Goal: Find specific page/section: Find specific page/section

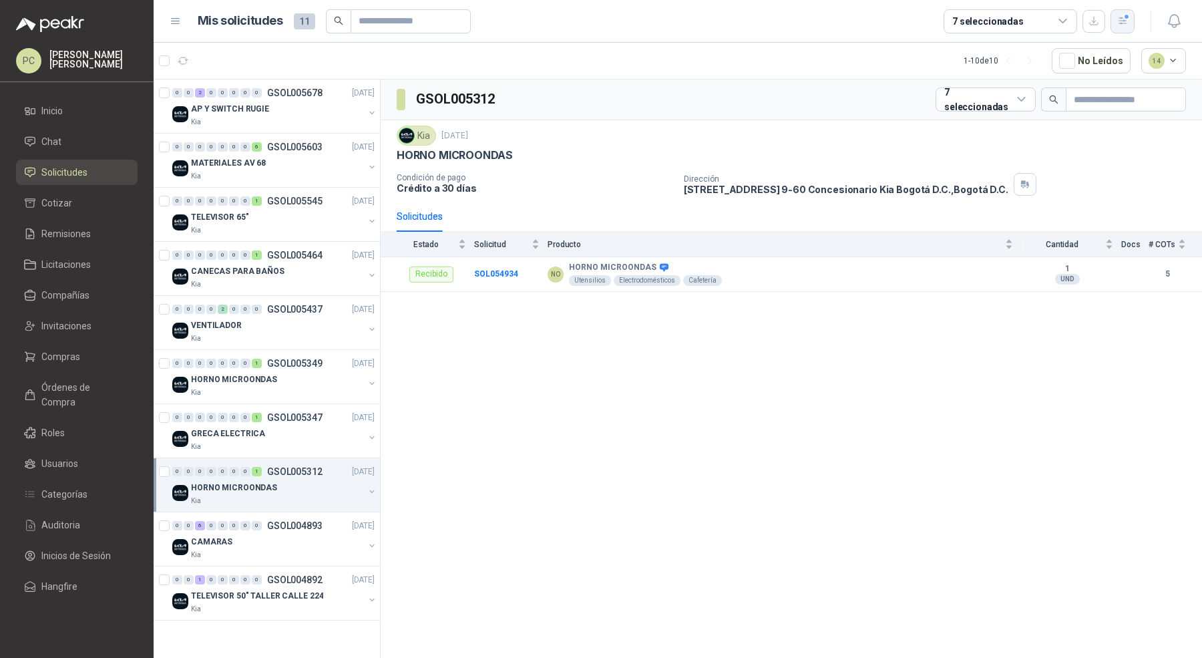
click at [1115, 15] on button "button" at bounding box center [1123, 21] width 24 height 24
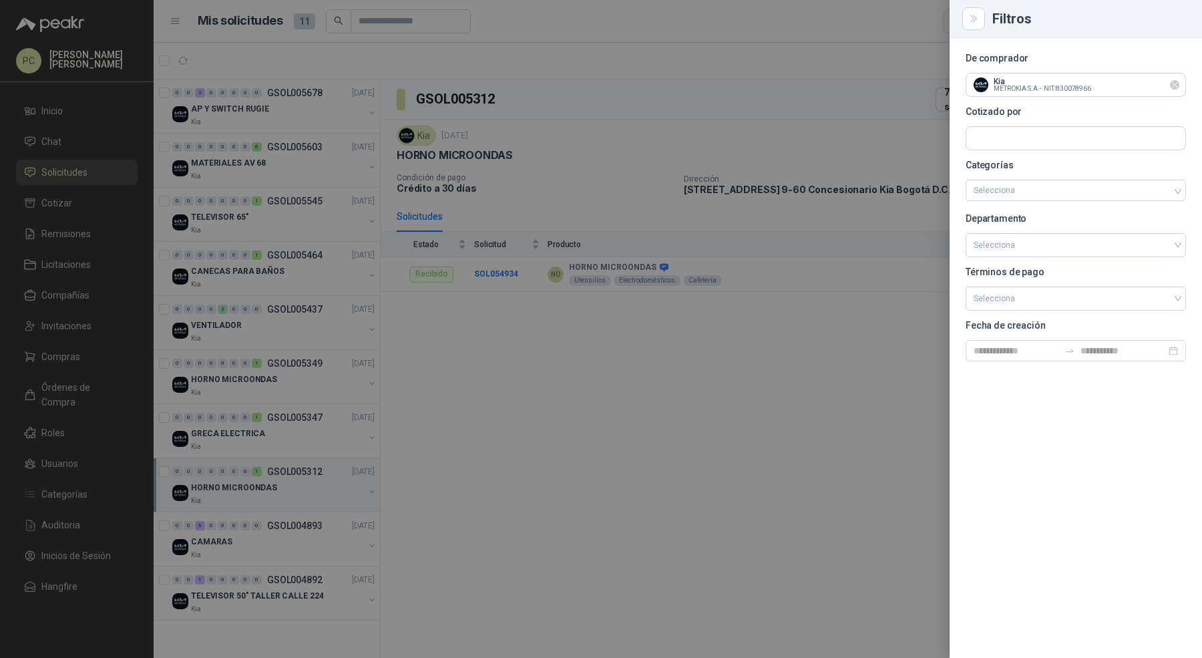
click at [1179, 87] on icon "Limpiar" at bounding box center [1174, 84] width 11 height 11
click at [363, 33] on div at bounding box center [601, 329] width 1202 height 658
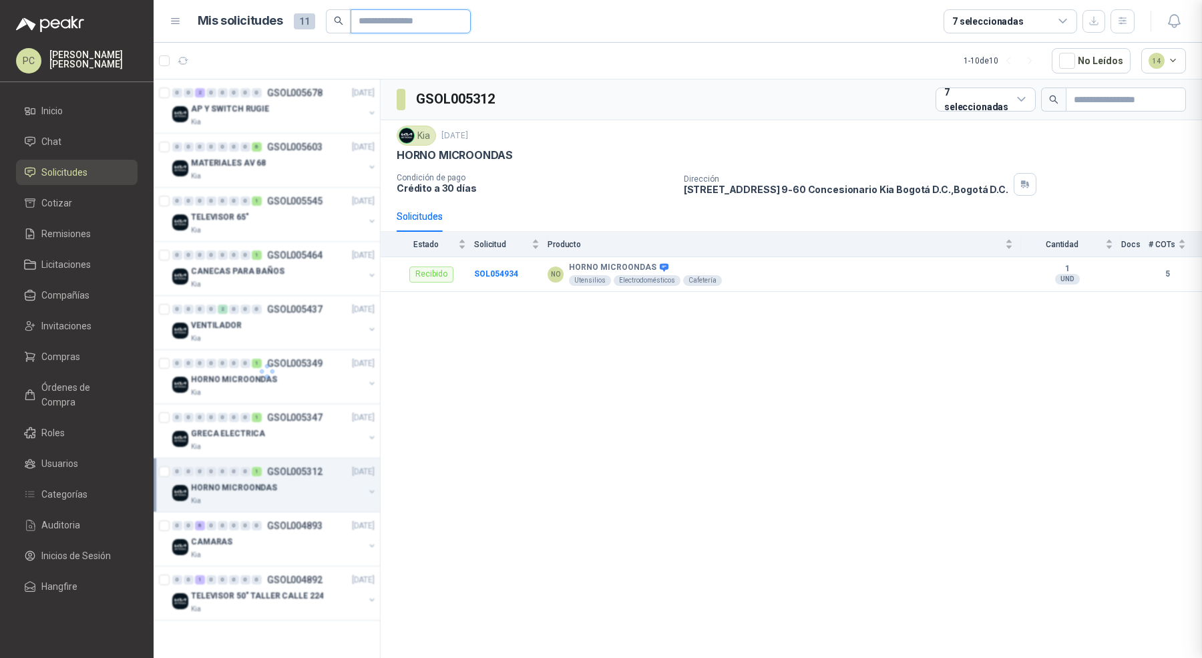
click at [373, 23] on input "text" at bounding box center [405, 21] width 93 height 23
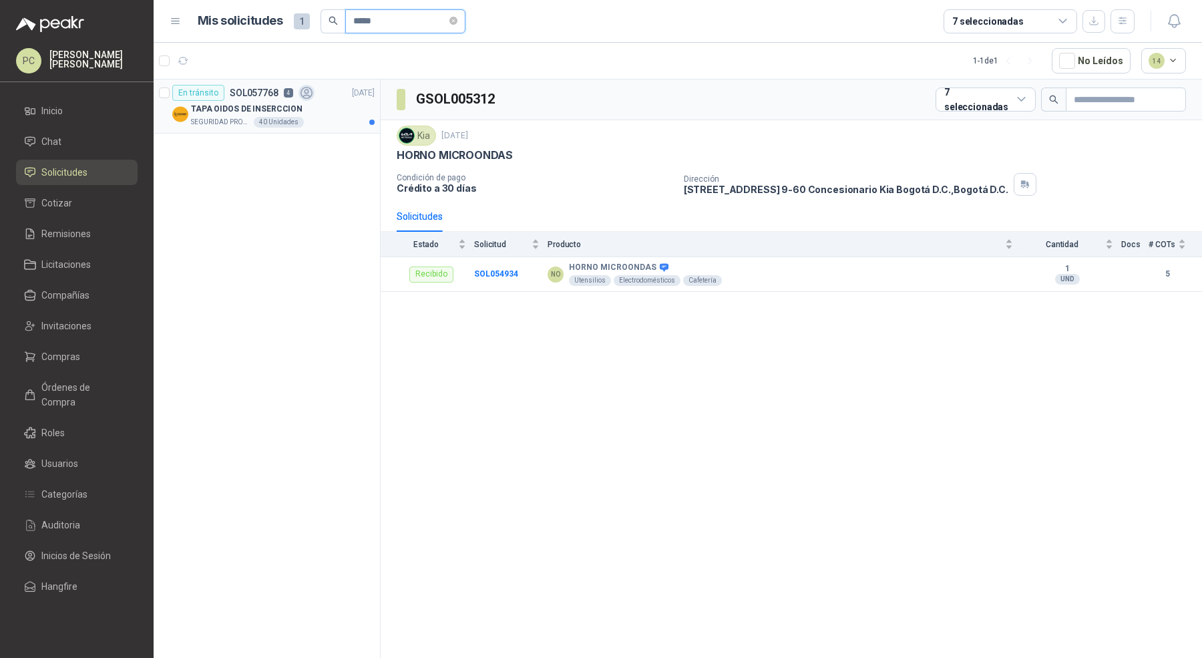
type input "*****"
click at [276, 113] on p "TAPA OIDOS DE INSERCCION" at bounding box center [247, 109] width 112 height 13
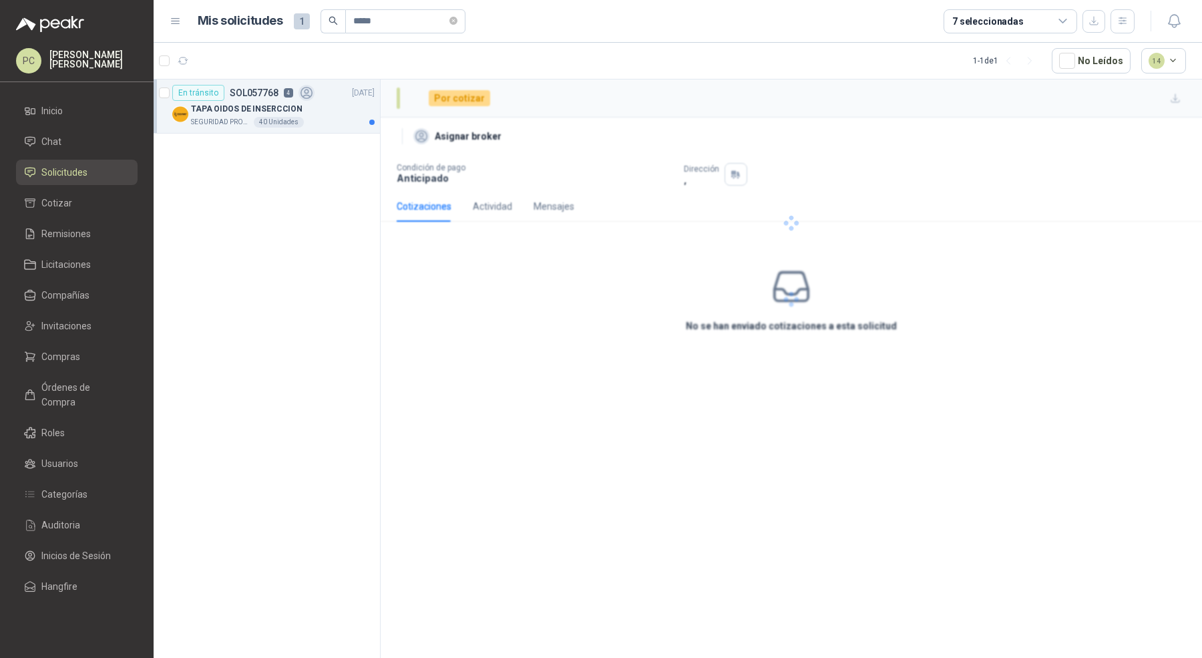
click at [276, 113] on p "TAPA OIDOS DE INSERCCION" at bounding box center [247, 109] width 112 height 13
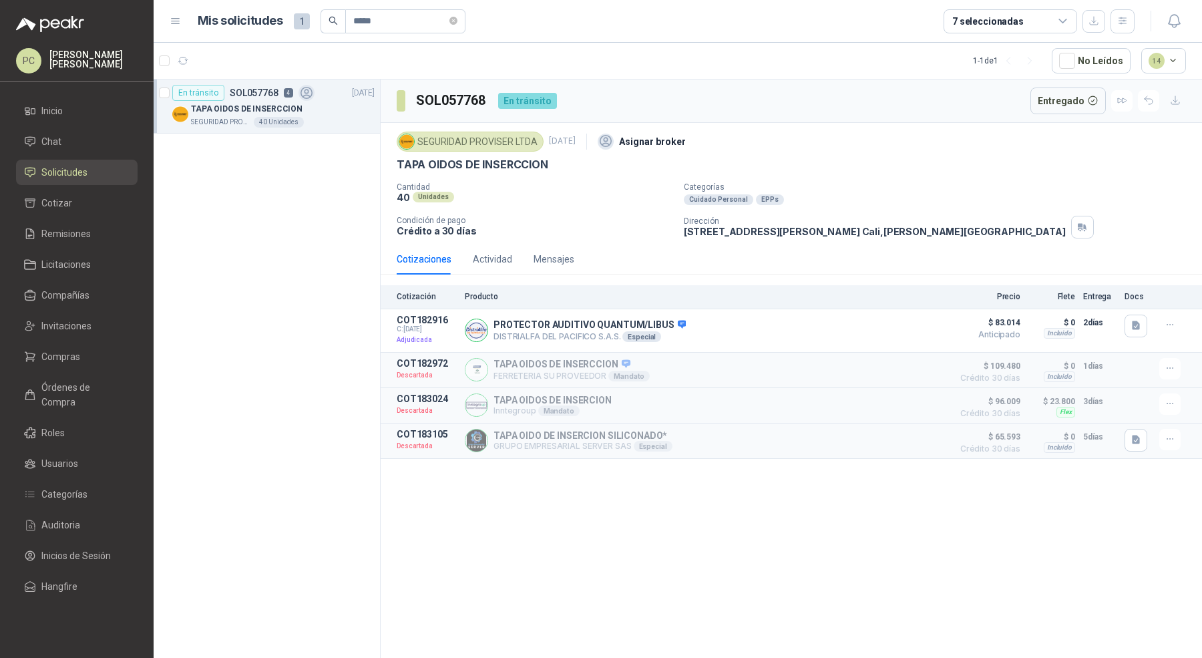
click at [494, 280] on div "Cotizaciones Actividad Mensajes Cotización Producto Precio Flete Entrega Docs C…" at bounding box center [791, 351] width 821 height 215
click at [494, 267] on div "Actividad" at bounding box center [492, 259] width 39 height 31
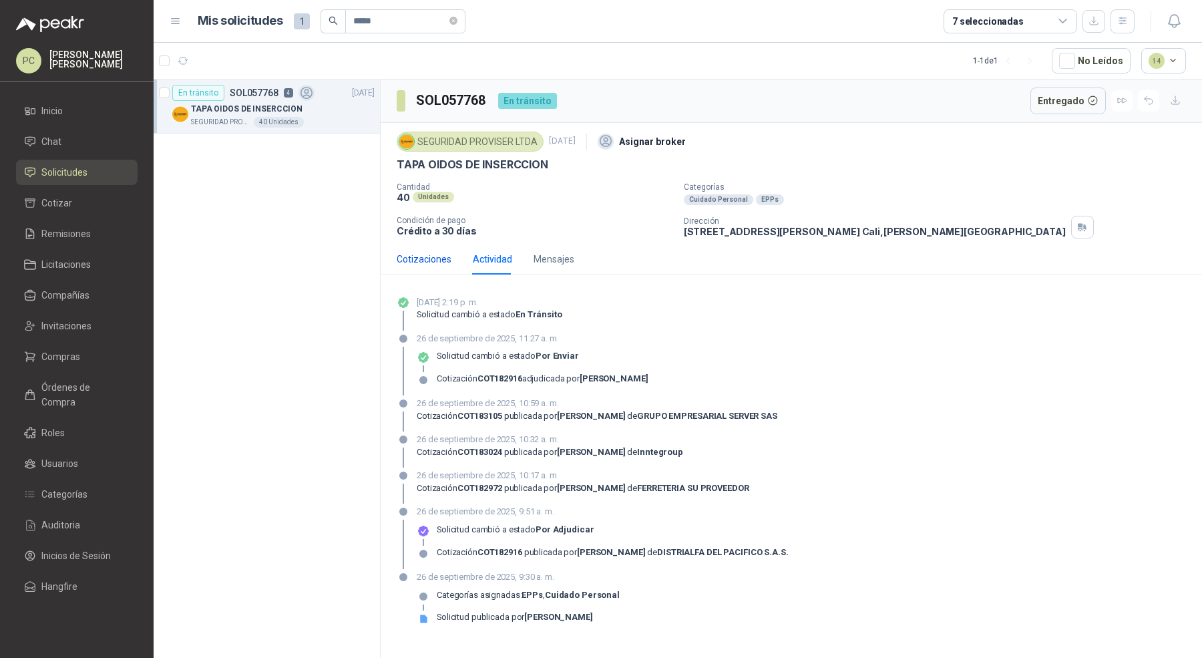
click at [427, 256] on div "Cotizaciones" at bounding box center [424, 259] width 55 height 15
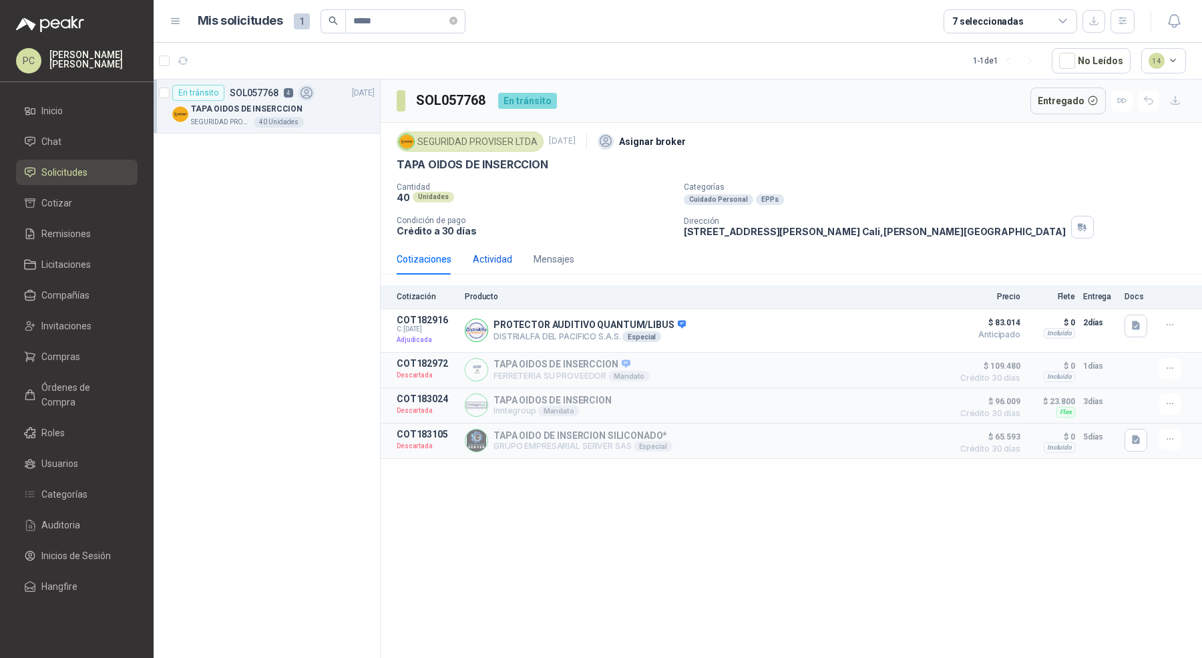
click at [494, 260] on div "Actividad" at bounding box center [492, 259] width 39 height 15
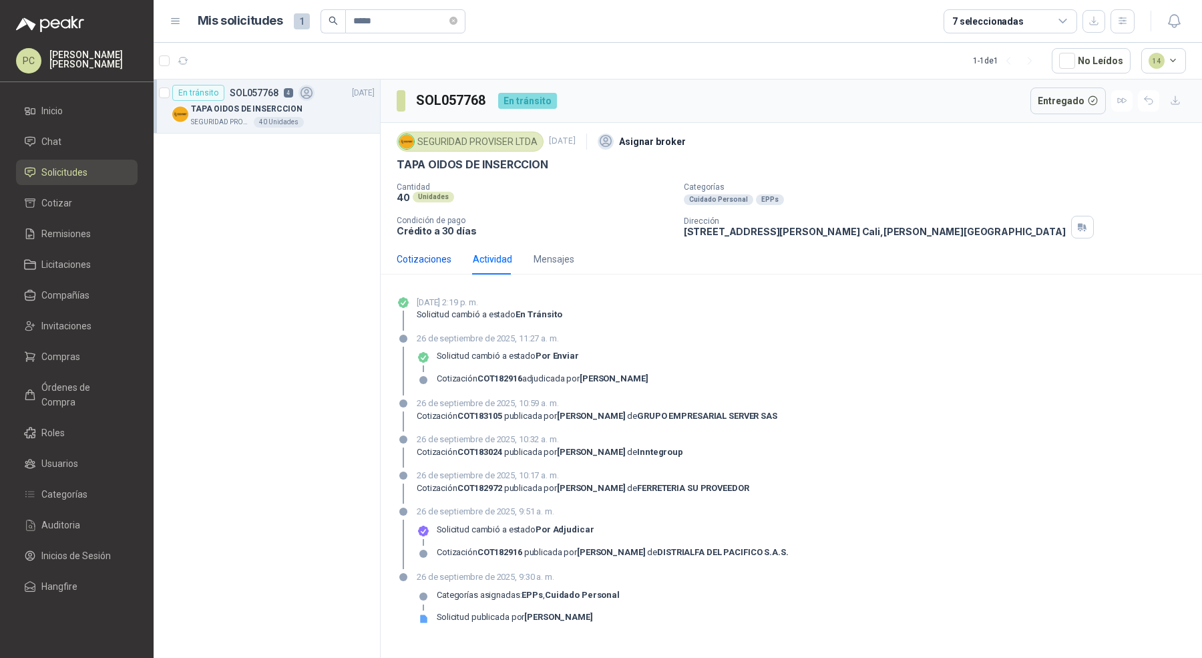
click at [445, 256] on div "Cotizaciones" at bounding box center [424, 259] width 55 height 15
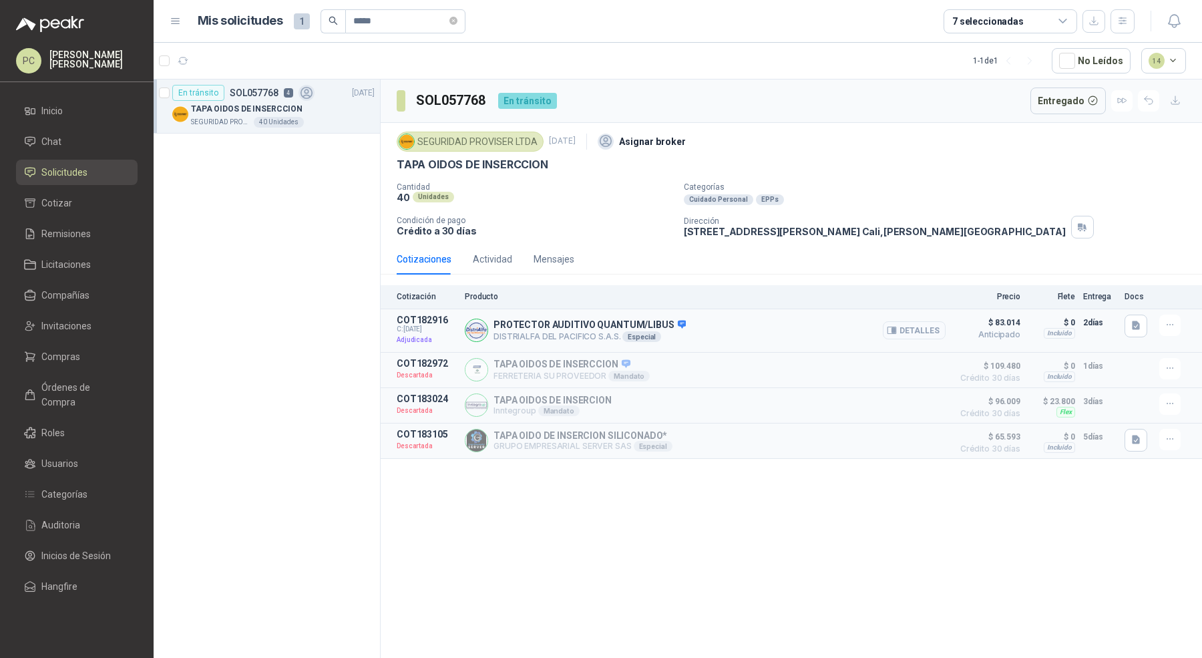
click at [922, 321] on button "Detalles" at bounding box center [914, 330] width 63 height 18
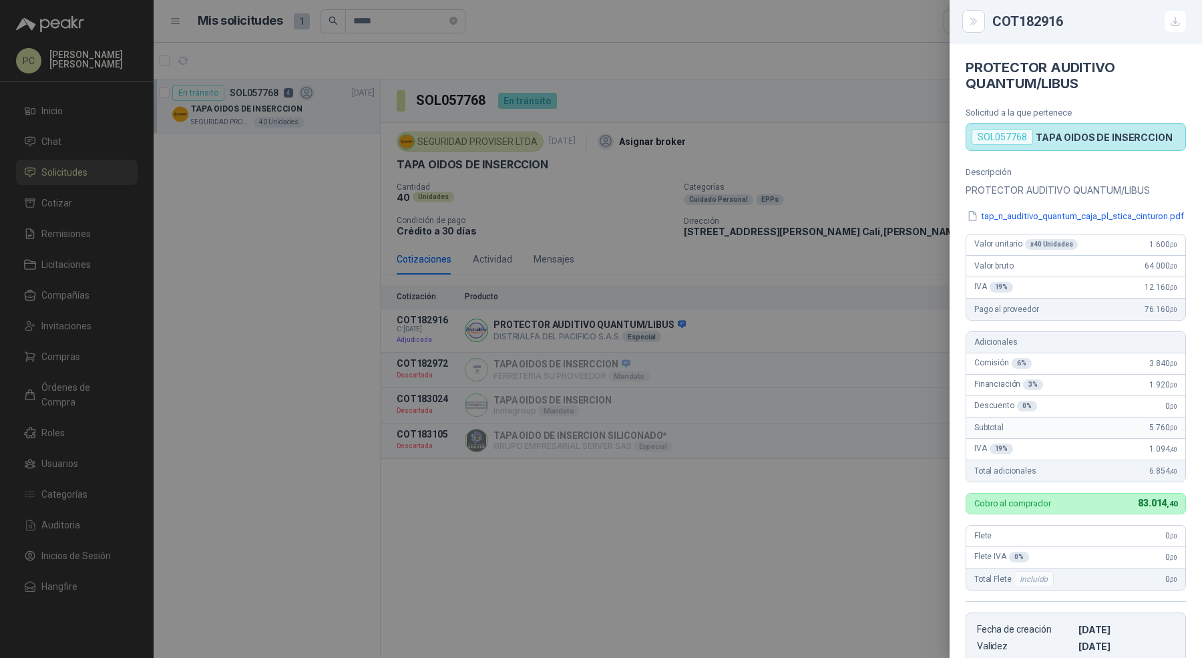
scroll to position [152, 0]
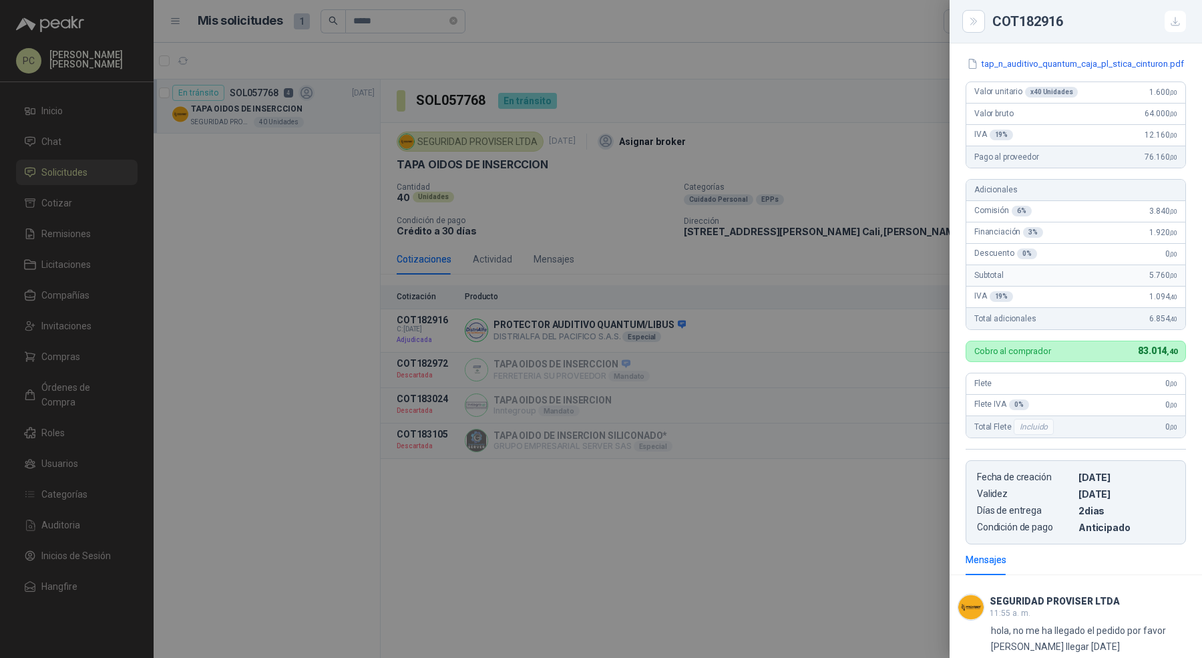
click at [220, 169] on div at bounding box center [601, 329] width 1202 height 658
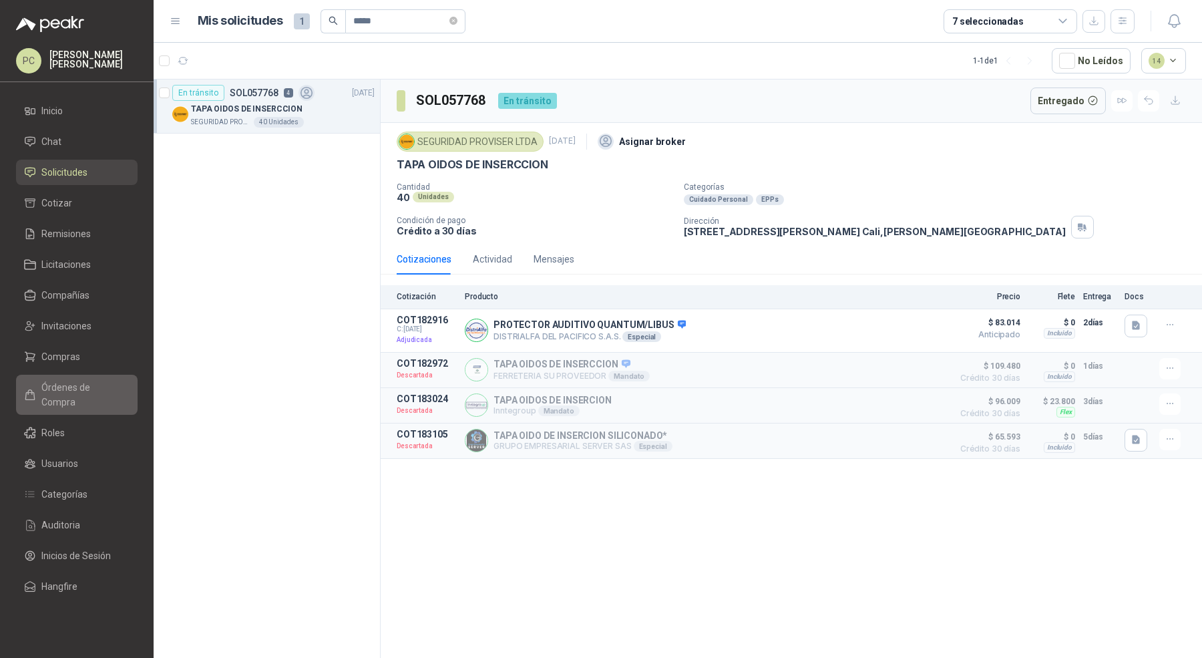
click at [91, 395] on link "Órdenes de Compra" at bounding box center [77, 395] width 122 height 40
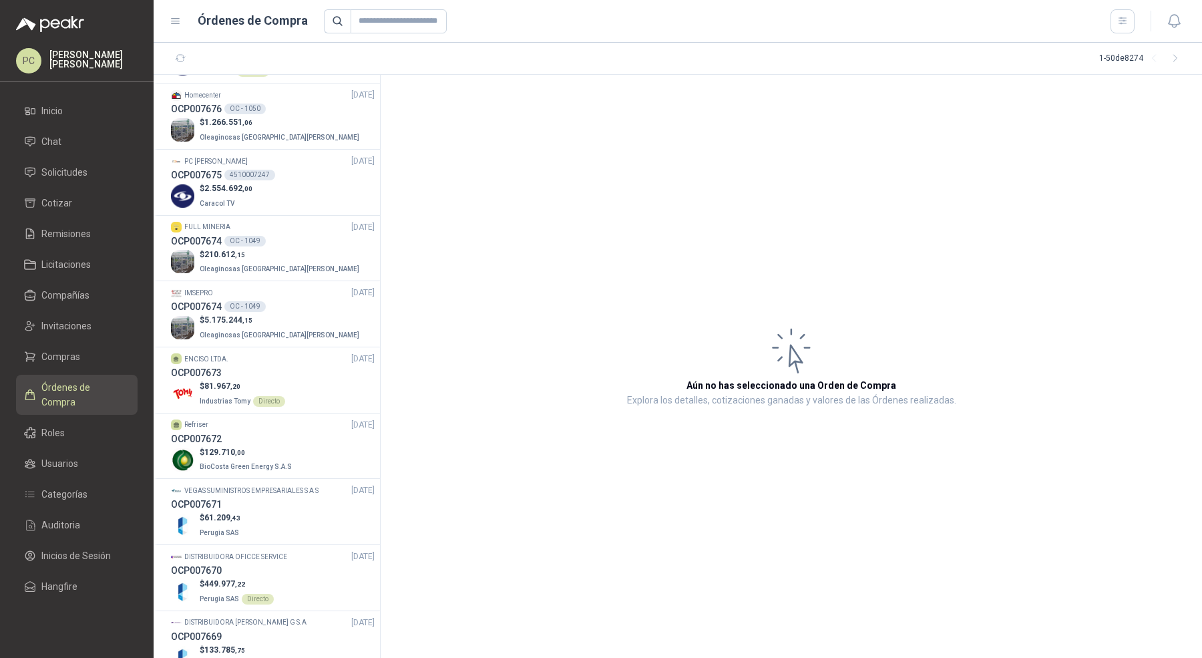
scroll to position [2371, 0]
click at [300, 315] on div "$ 5.175.244 ,15 Oleaginosas [GEOGRAPHIC_DATA][PERSON_NAME]" at bounding box center [273, 328] width 204 height 27
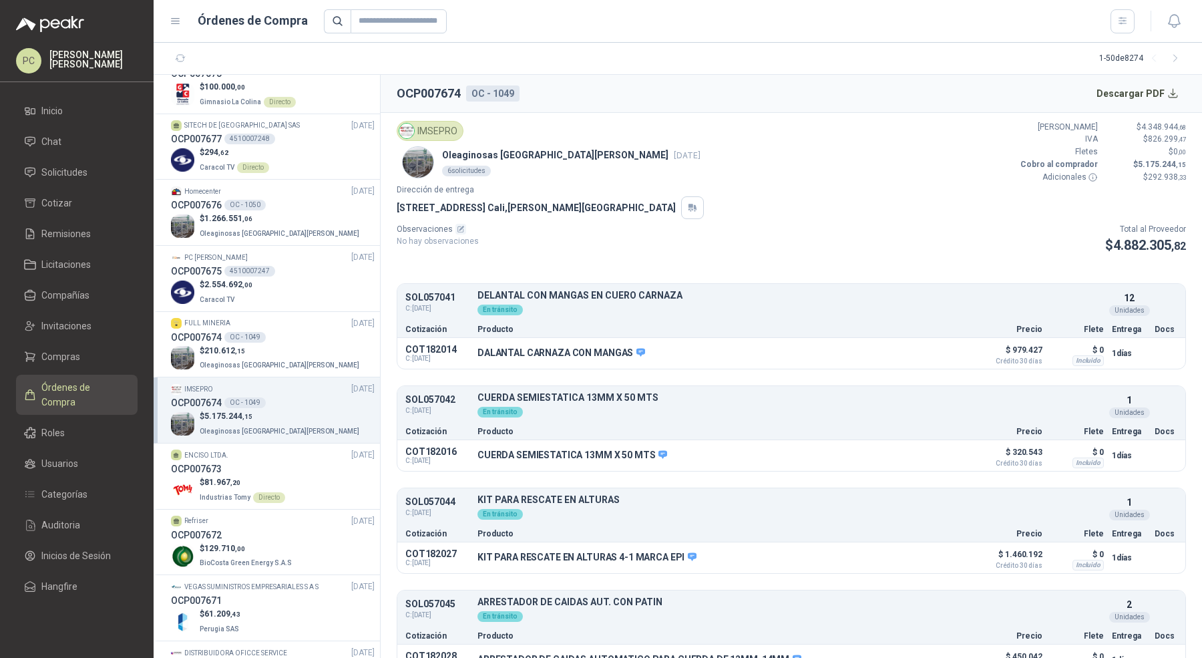
scroll to position [2262, 0]
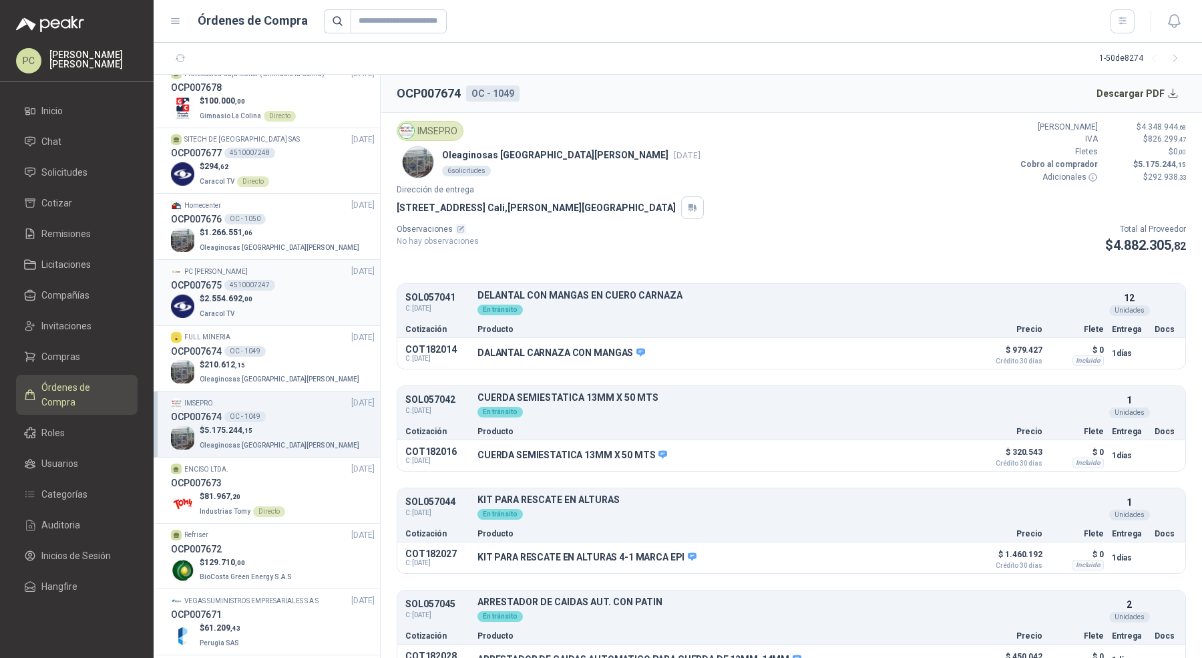
click at [301, 293] on div "$ 2.554.692 ,00 Caracol TV" at bounding box center [273, 306] width 204 height 27
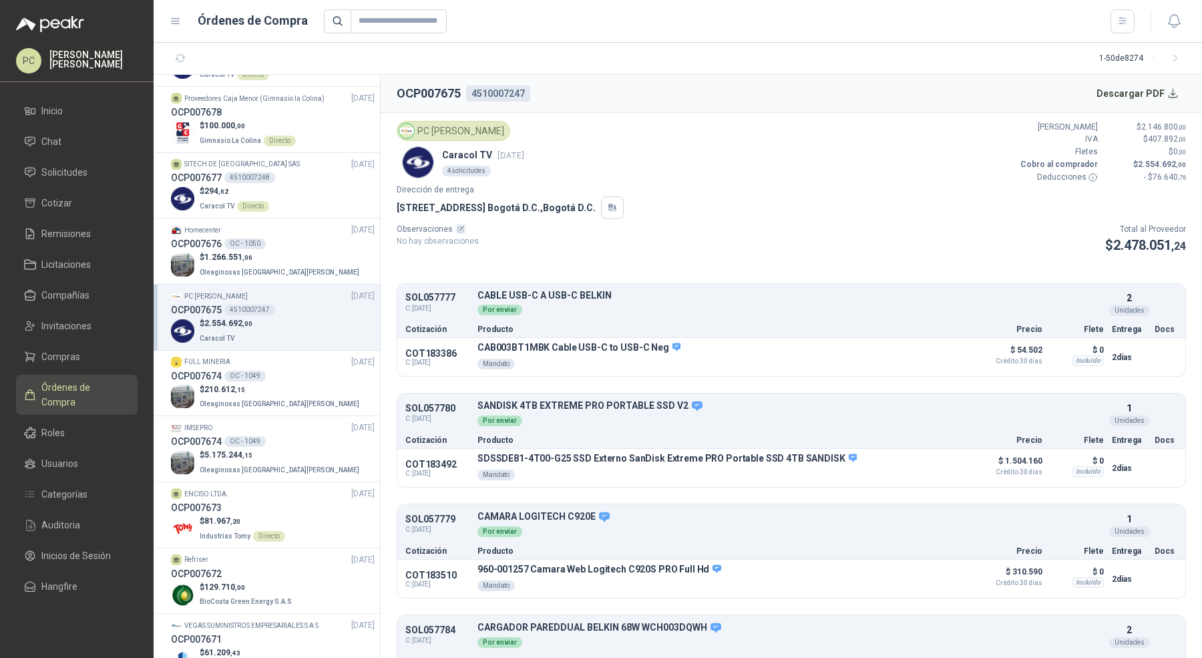
scroll to position [2225, 0]
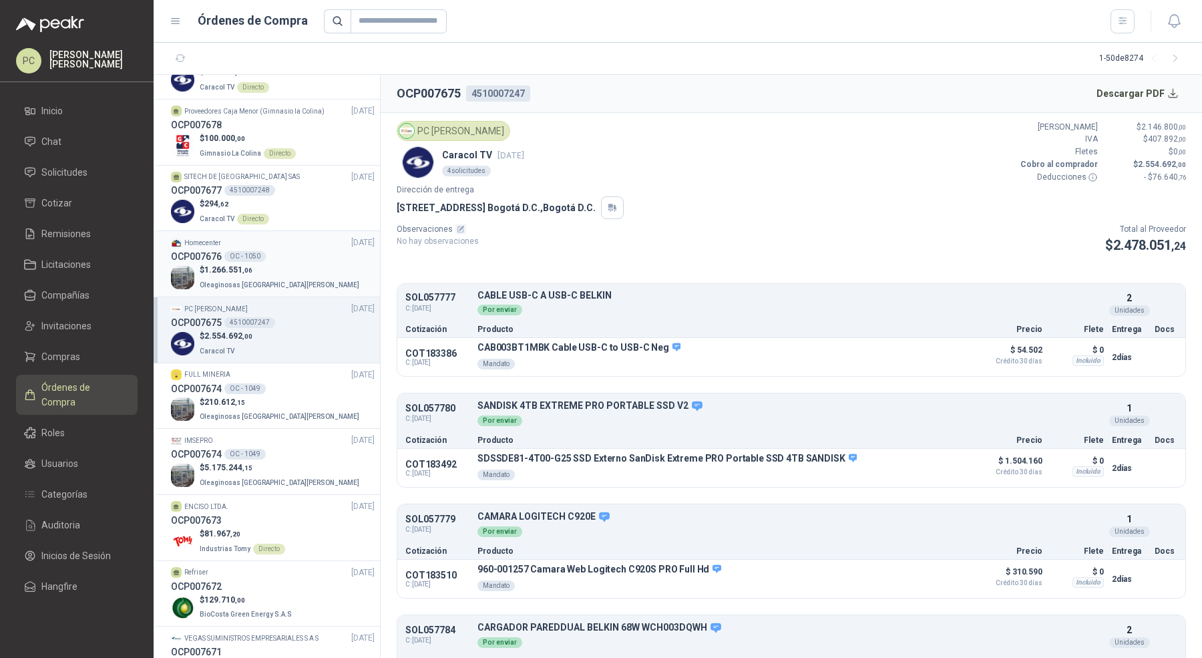
click at [304, 264] on div "$ 1.266.551 ,06 Oleaginosas [GEOGRAPHIC_DATA][PERSON_NAME]" at bounding box center [273, 277] width 204 height 27
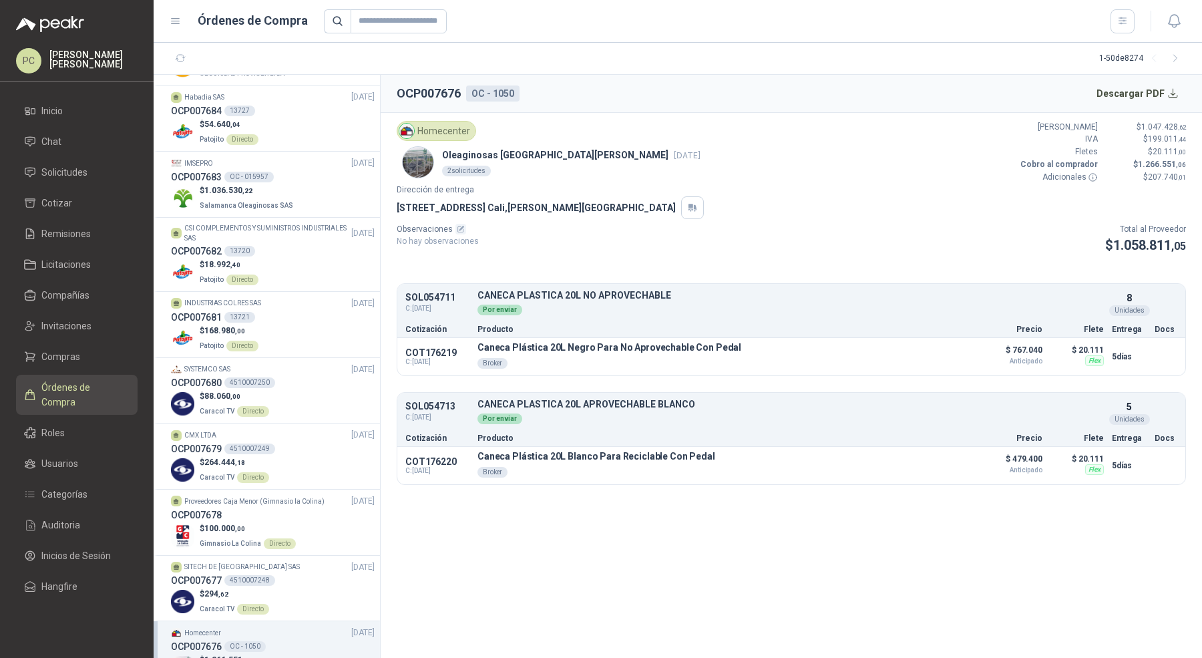
scroll to position [1831, 0]
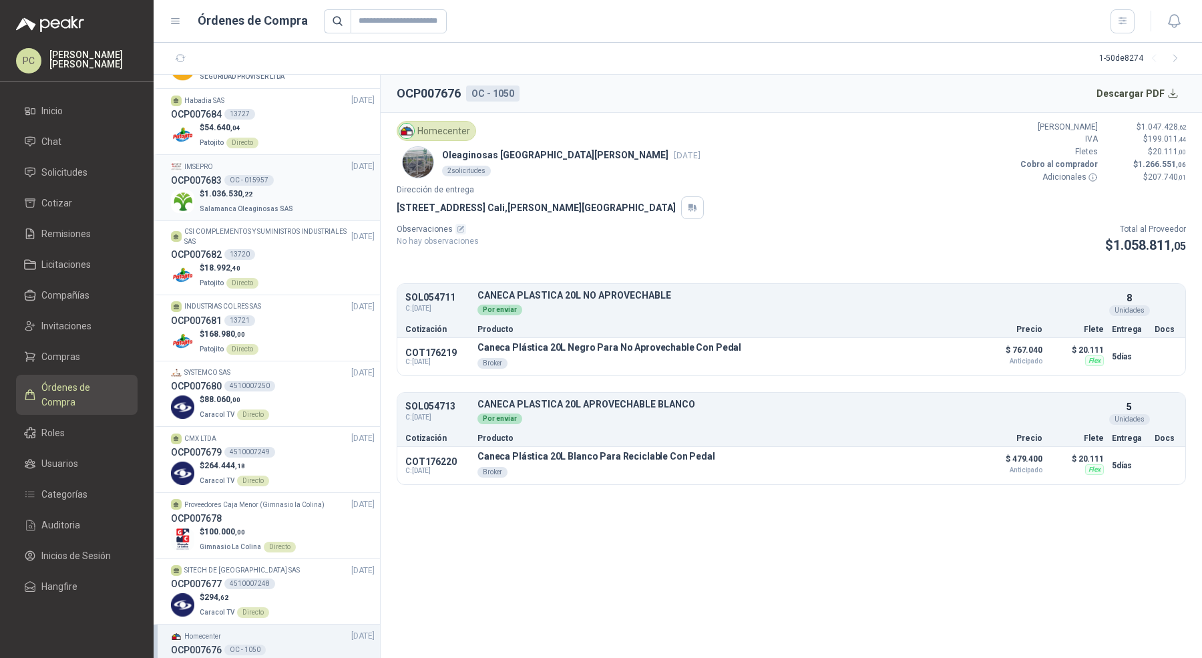
click at [302, 173] on div "OCP007683 OC - 015957" at bounding box center [273, 180] width 204 height 15
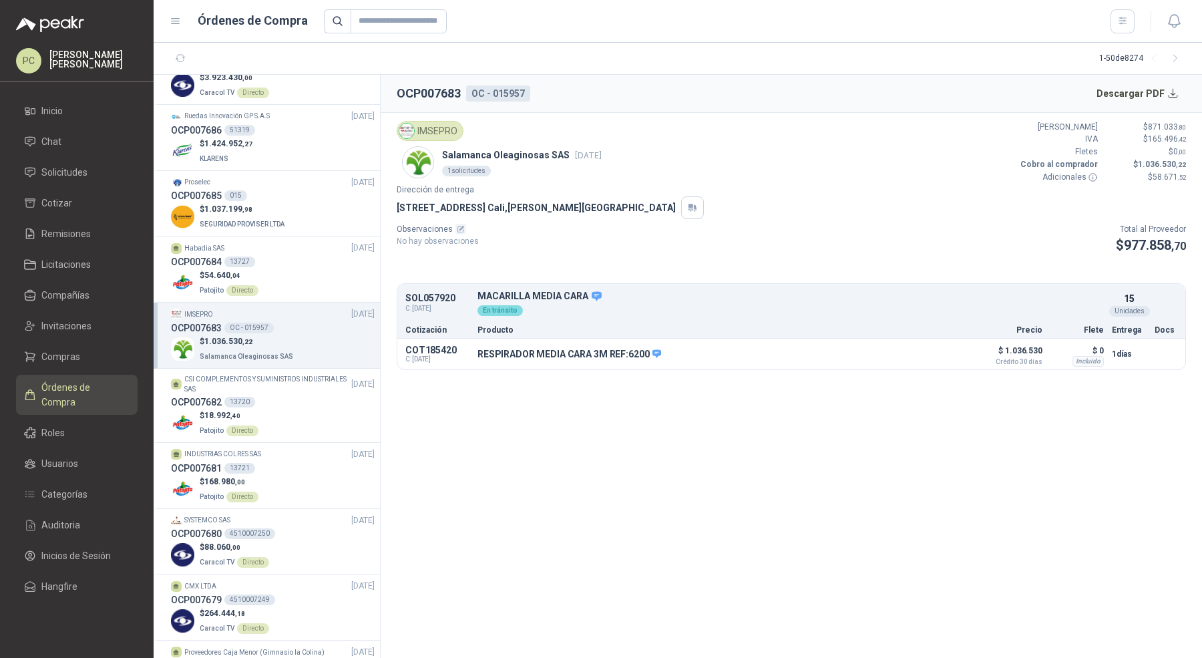
scroll to position [1682, 0]
click at [298, 190] on div "OCP007685 015" at bounding box center [273, 197] width 204 height 15
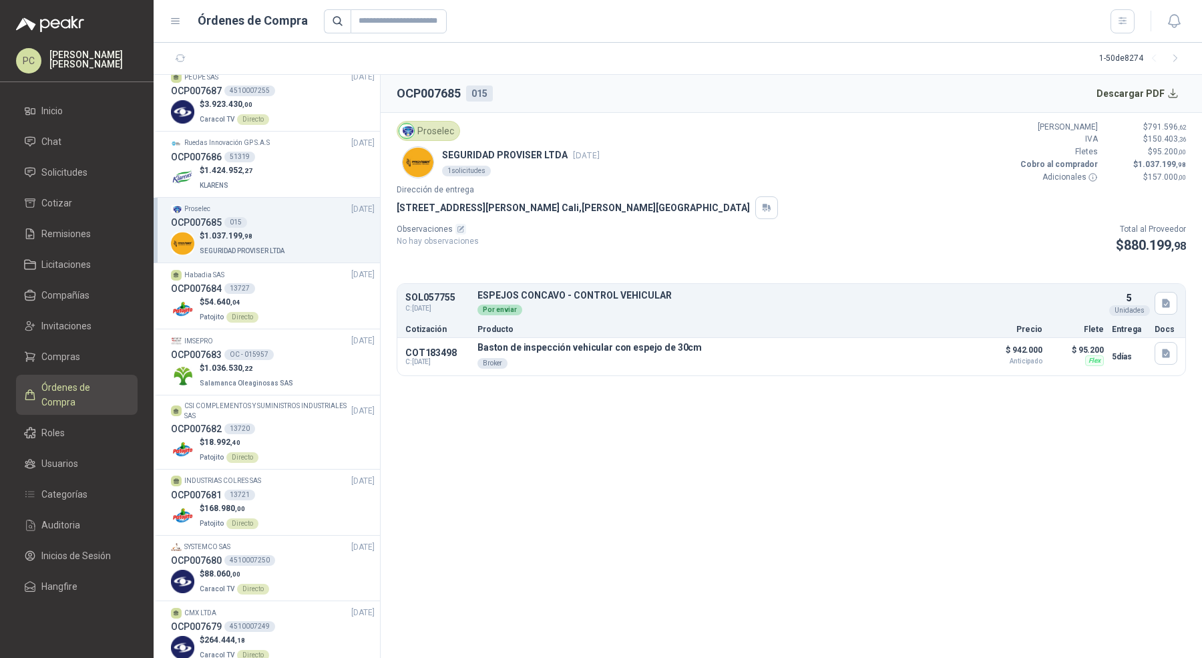
scroll to position [1644, 0]
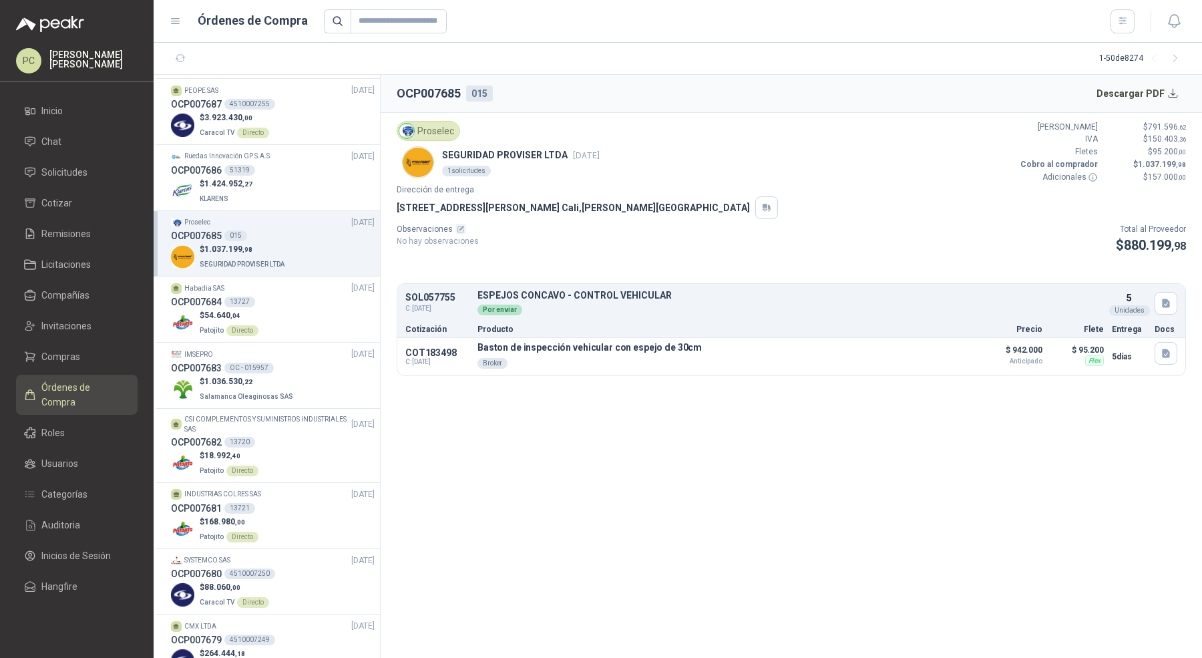
click at [298, 190] on div "$ 1.424.952 ,27 KLARENS" at bounding box center [273, 191] width 204 height 27
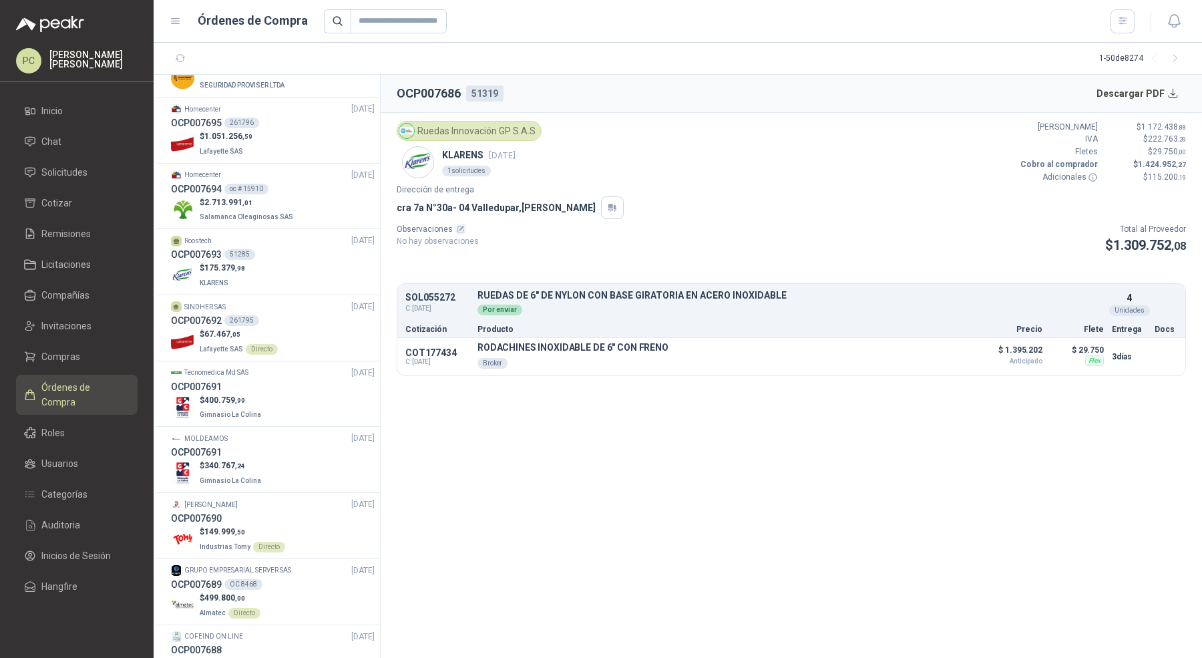
scroll to position [1030, 0]
click at [294, 198] on div "$ 2.713.991 ,01 Salamanca Oleaginosas SAS" at bounding box center [273, 211] width 204 height 27
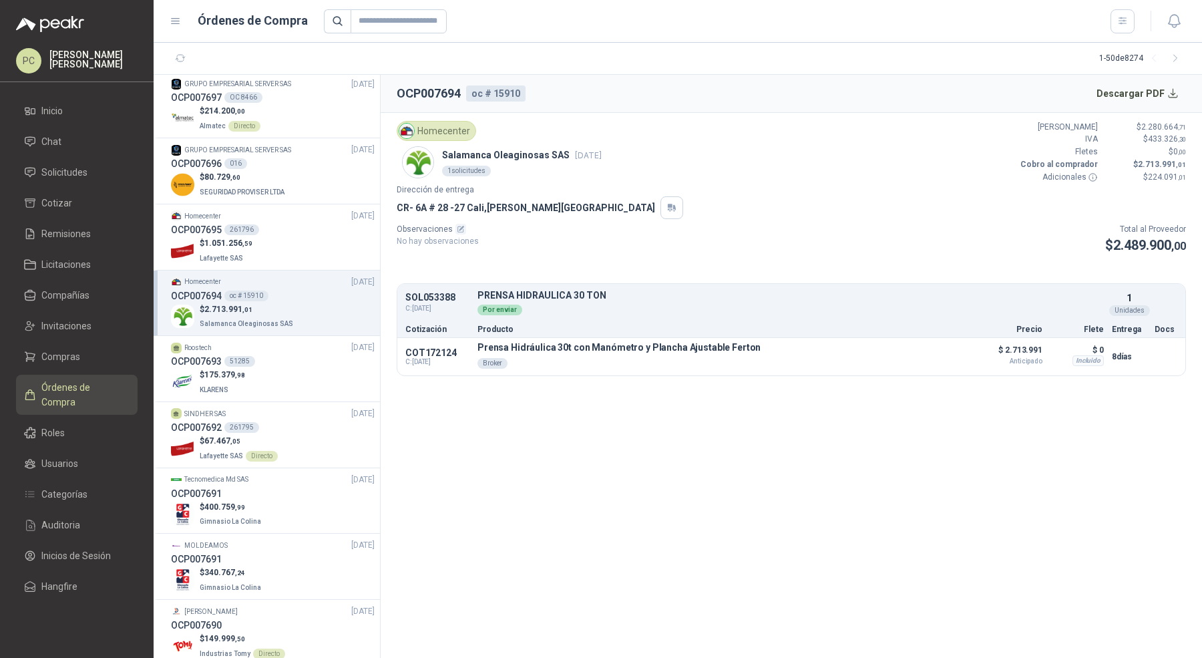
scroll to position [902, 0]
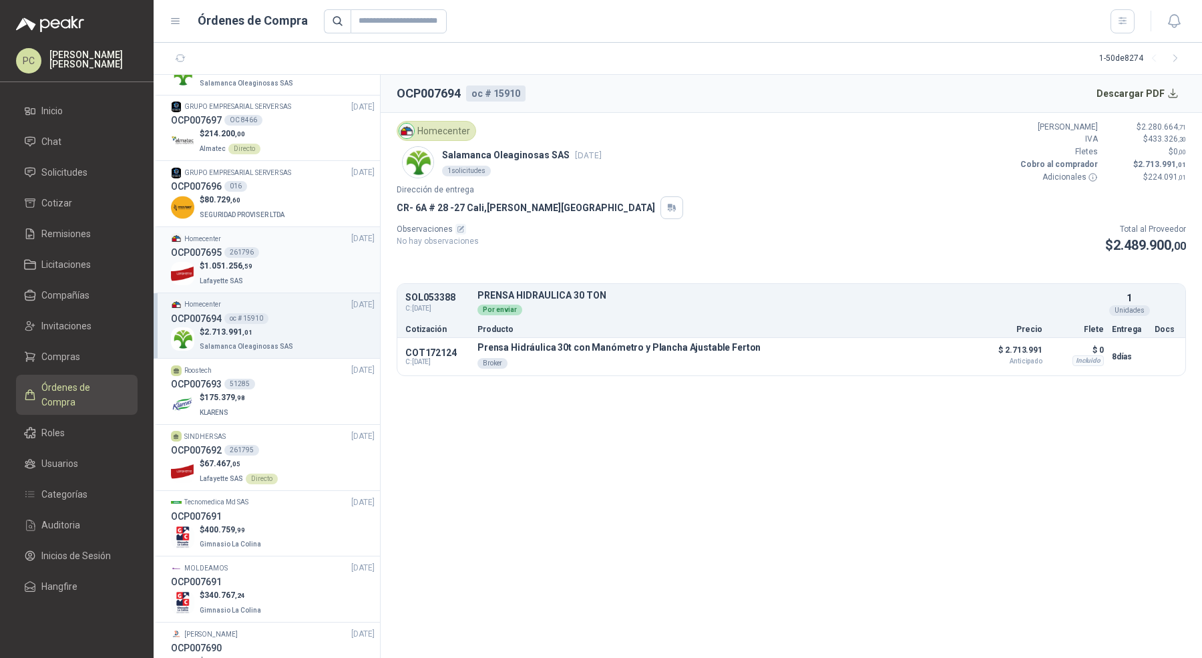
click at [280, 254] on div "OCP007695 261796" at bounding box center [273, 252] width 204 height 15
